Goal: Information Seeking & Learning: Check status

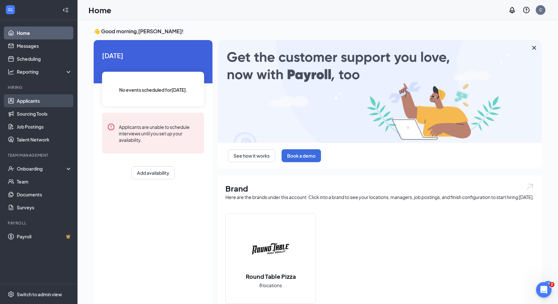
click at [25, 100] on link "Applicants" at bounding box center [44, 100] width 55 height 13
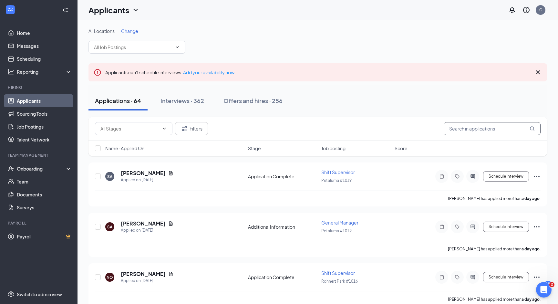
click at [480, 132] on input "text" at bounding box center [492, 128] width 97 height 13
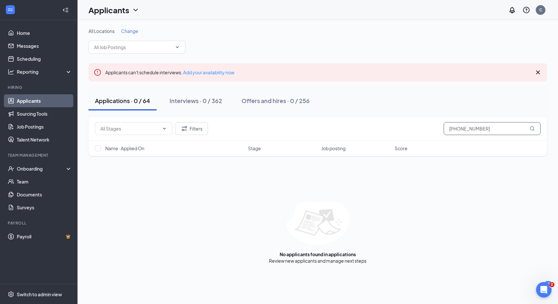
type input "[PHONE_NUMBER]"
